Goal: Information Seeking & Learning: Learn about a topic

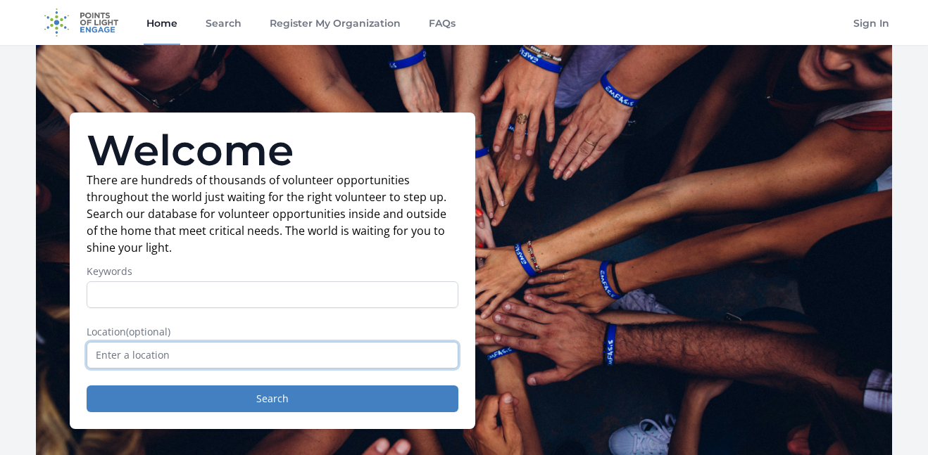
click at [178, 356] on input "text" at bounding box center [273, 355] width 372 height 27
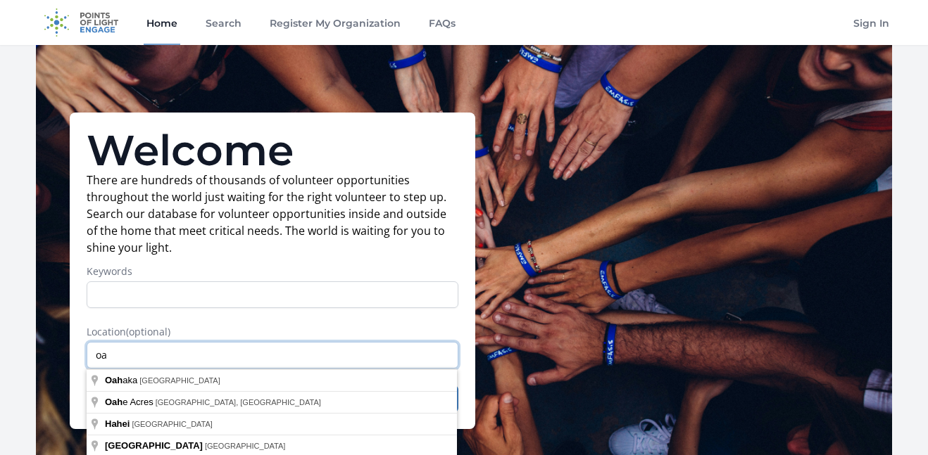
type input "o"
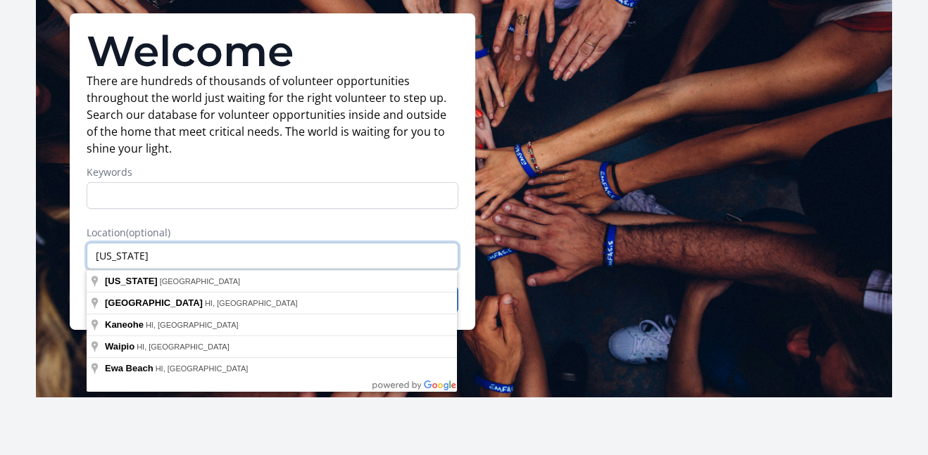
scroll to position [103, 0]
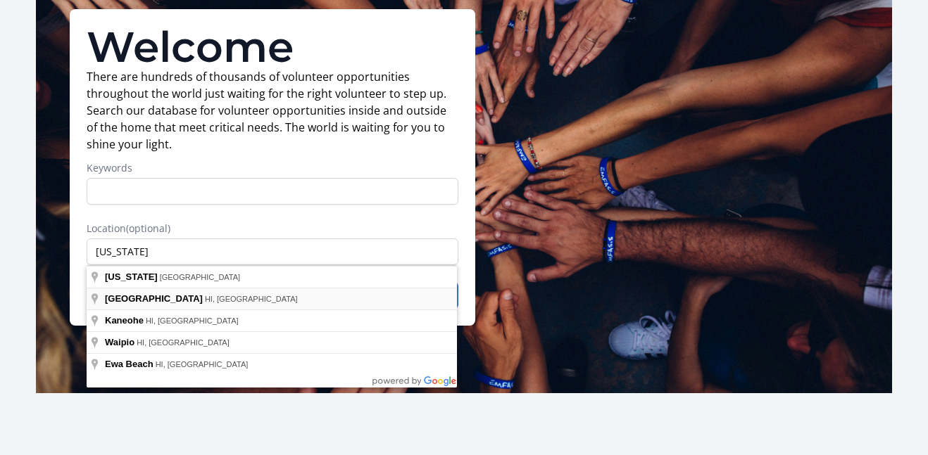
type input "[GEOGRAPHIC_DATA], [GEOGRAPHIC_DATA], [GEOGRAPHIC_DATA]"
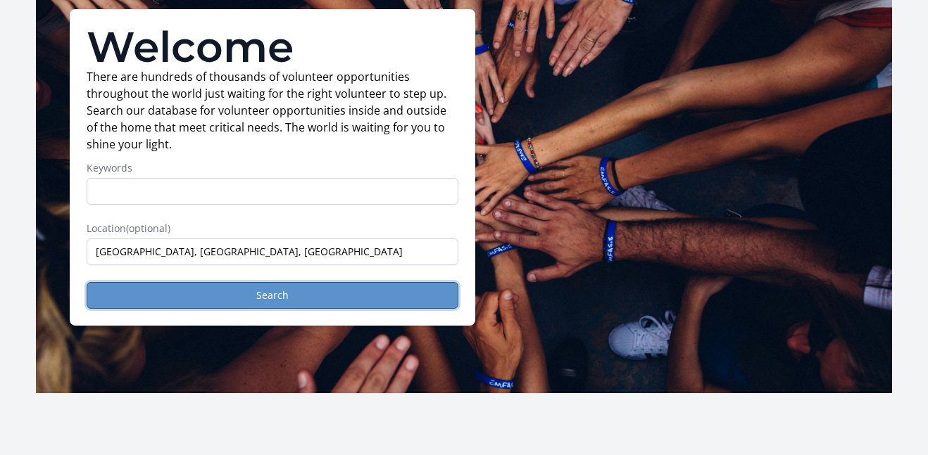
click at [191, 284] on button "Search" at bounding box center [273, 295] width 372 height 27
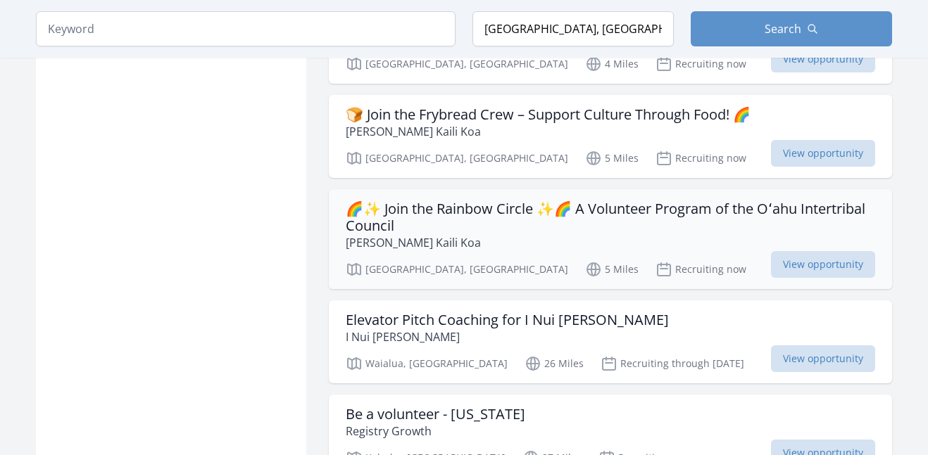
scroll to position [1634, 0]
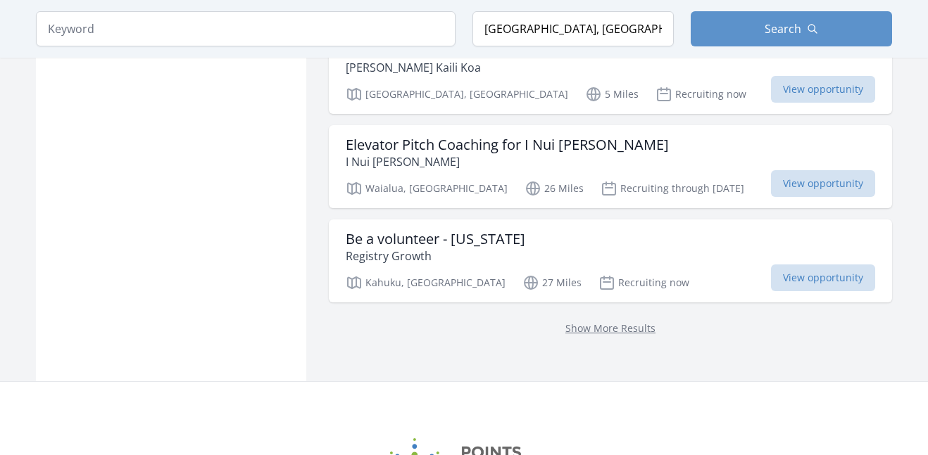
scroll to position [1809, 0]
click at [574, 322] on link "Show More Results" at bounding box center [610, 328] width 90 height 13
